Goal: Information Seeking & Learning: Learn about a topic

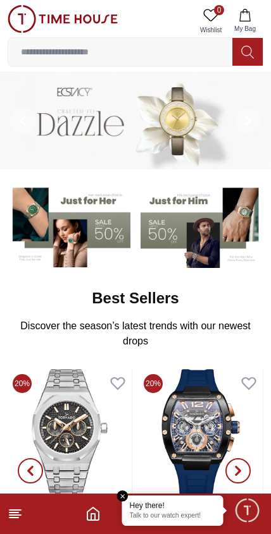
click at [82, 58] on input at bounding box center [120, 51] width 224 height 25
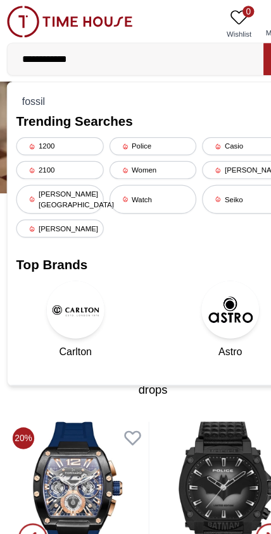
type input "**********"
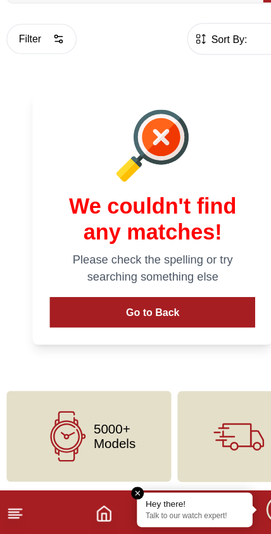
scroll to position [3, 0]
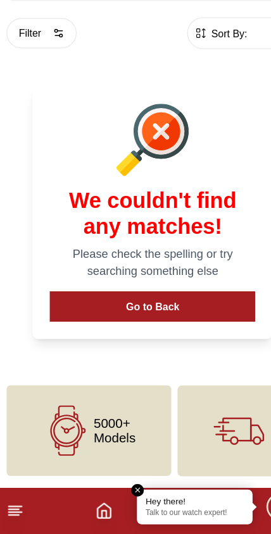
click at [211, 322] on button "Go to Back" at bounding box center [136, 335] width 180 height 27
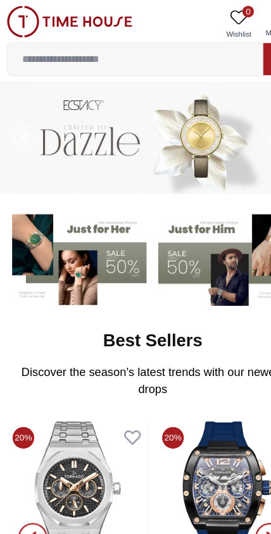
click at [127, 59] on input at bounding box center [120, 51] width 224 height 25
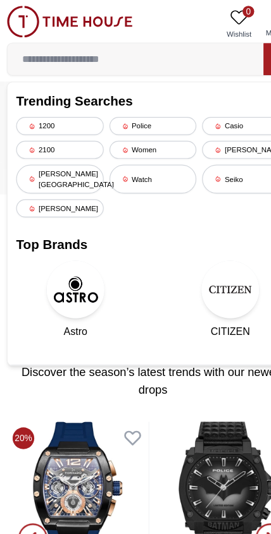
click at [128, 131] on div "Women" at bounding box center [135, 131] width 77 height 16
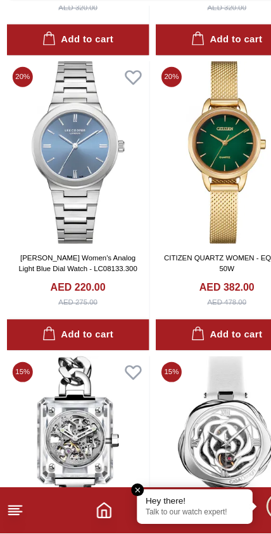
scroll to position [2081, 0]
